Goal: Share content

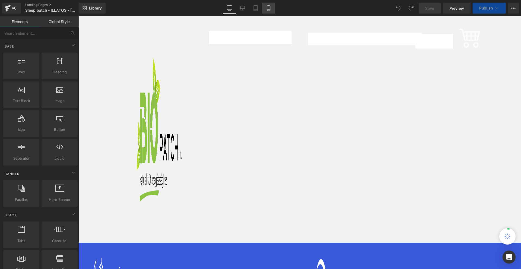
click at [265, 9] on link "Mobile" at bounding box center [268, 8] width 13 height 11
click at [266, 9] on icon at bounding box center [268, 7] width 5 height 5
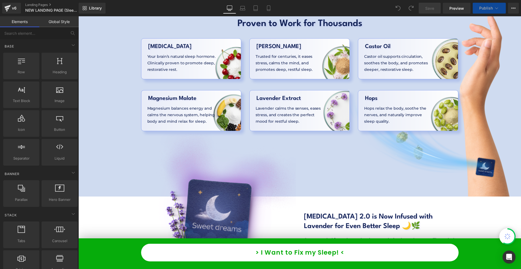
scroll to position [1356, 0]
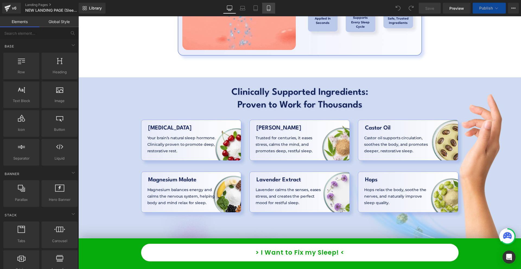
click at [266, 13] on link "Mobile" at bounding box center [268, 8] width 13 height 11
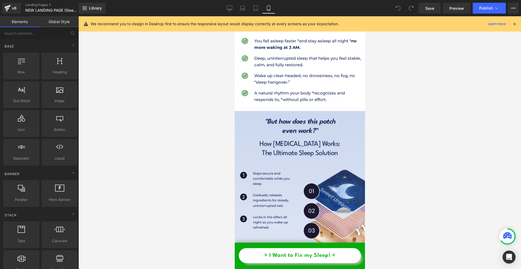
click at [513, 23] on icon at bounding box center [514, 23] width 5 height 5
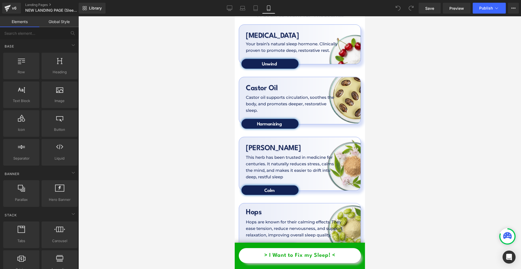
scroll to position [1709, 0]
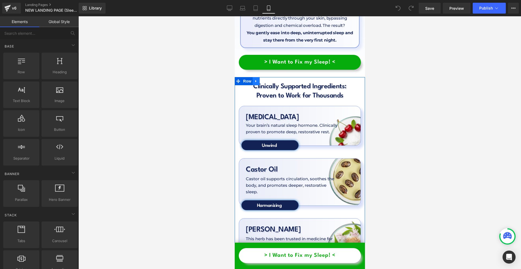
click at [256, 79] on icon at bounding box center [256, 81] width 4 height 4
click at [253, 77] on link at bounding box center [255, 81] width 7 height 8
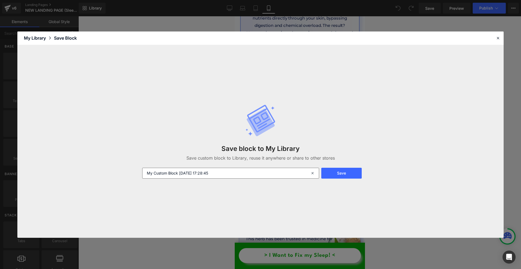
drag, startPoint x: 213, startPoint y: 185, endPoint x: 214, endPoint y: 171, distance: 13.6
click at [213, 176] on div "Save block to My Library Save custom block to Library, reuse it anywhere or sha…" at bounding box center [260, 141] width 243 height 96
click at [214, 171] on input "My Custom Block [DATE] 17:28:45" at bounding box center [230, 173] width 177 height 11
click at [209, 168] on input "My Custom Block [DATE] 17:28:45" at bounding box center [230, 173] width 177 height 11
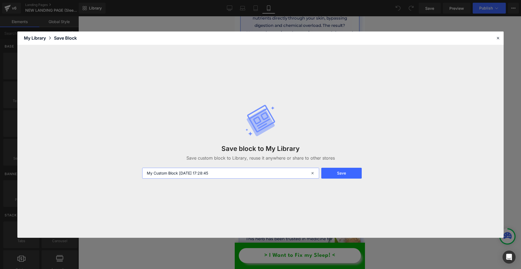
click at [209, 168] on input "My Custom Block [DATE] 17:28:45" at bounding box center [230, 173] width 177 height 11
type input "clinical ing."
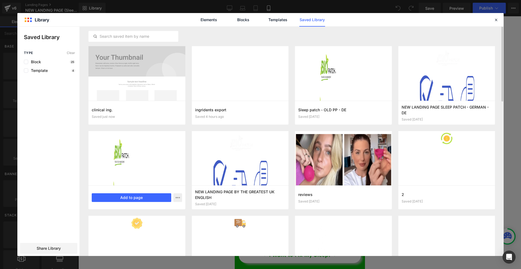
drag, startPoint x: 63, startPoint y: 244, endPoint x: 94, endPoint y: 181, distance: 70.1
click at [62, 244] on div "Share Library" at bounding box center [48, 248] width 57 height 11
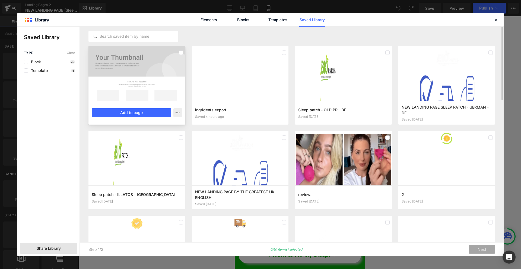
click at [152, 88] on div at bounding box center [136, 73] width 97 height 55
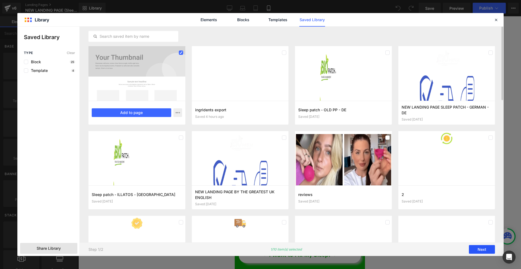
click at [481, 246] on button "Next" at bounding box center [482, 249] width 26 height 9
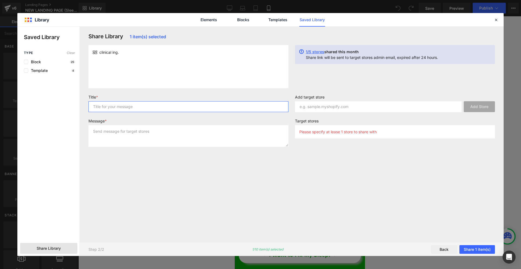
click at [159, 105] on input "text" at bounding box center [188, 106] width 200 height 11
type input "ASD"
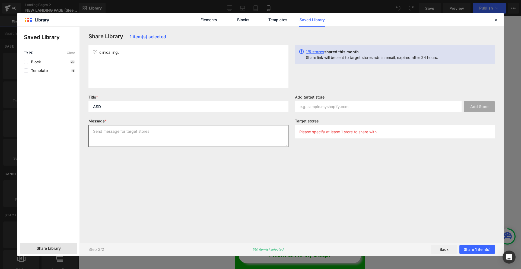
click at [116, 140] on textarea at bounding box center [188, 136] width 200 height 22
click at [123, 130] on textarea at bounding box center [188, 136] width 200 height 22
type textarea "ASD"
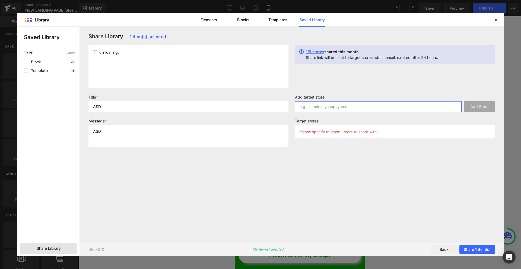
click at [325, 102] on input "text" at bounding box center [378, 106] width 167 height 11
paste input "[DOMAIN_NAME]"
type input "[DOMAIN_NAME]"
click at [470, 109] on button "Add Store" at bounding box center [479, 106] width 31 height 11
click at [473, 246] on button "Share 1 item(s)" at bounding box center [477, 249] width 36 height 9
